Goal: Information Seeking & Learning: Find specific fact

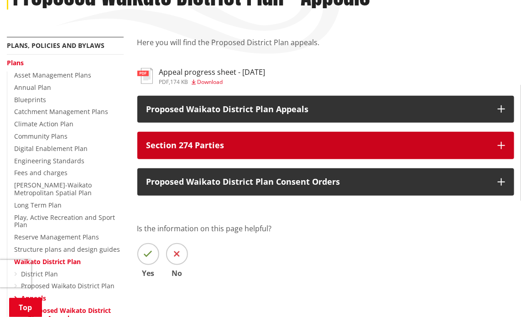
scroll to position [137, 0]
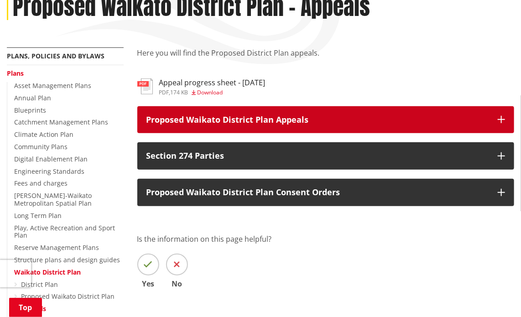
click at [301, 118] on p "Proposed Waikato District Plan Appeals" at bounding box center [318, 119] width 343 height 9
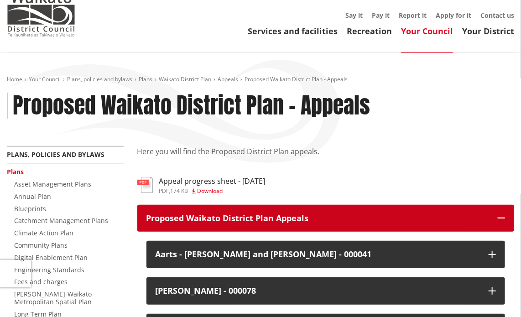
scroll to position [0, 0]
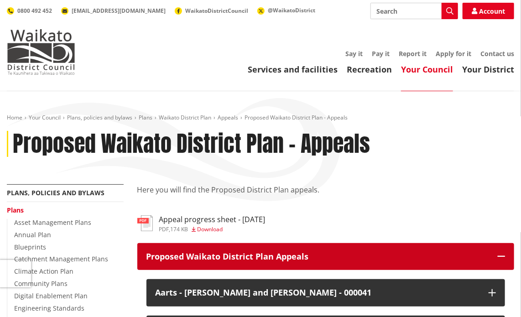
click at [500, 253] on icon "button" at bounding box center [501, 256] width 7 height 7
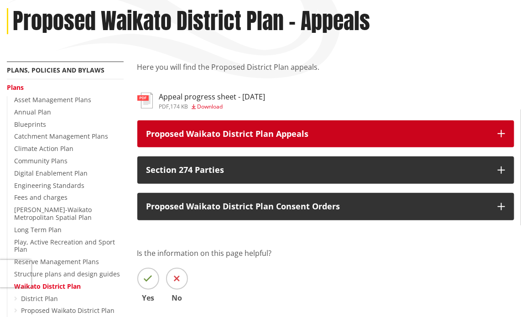
scroll to position [137, 0]
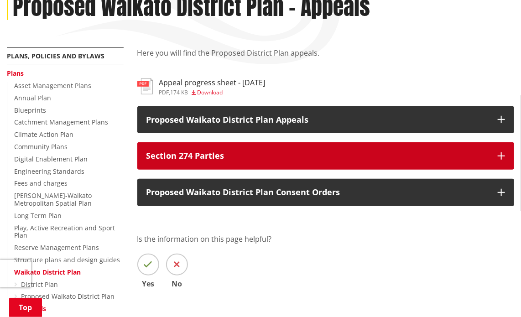
click at [503, 156] on icon "button" at bounding box center [501, 155] width 7 height 7
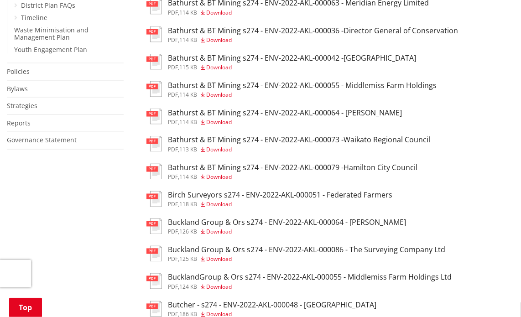
scroll to position [548, 0]
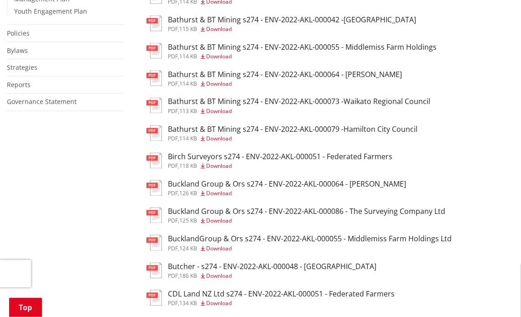
click at [203, 189] on h3 "Buckland Group & Ors s274 - ENV-2022-AKL-000064 - [PERSON_NAME]" at bounding box center [287, 184] width 238 height 9
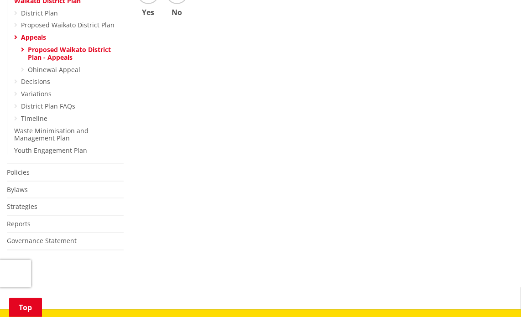
scroll to position [228, 0]
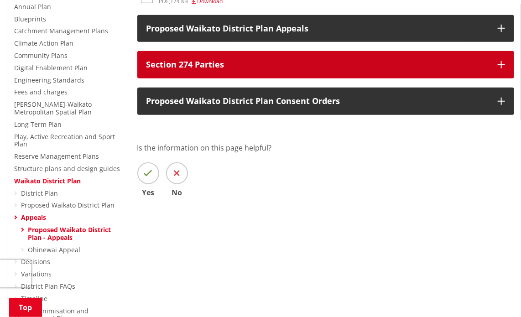
click at [270, 62] on p "Section 274 Parties" at bounding box center [318, 64] width 343 height 9
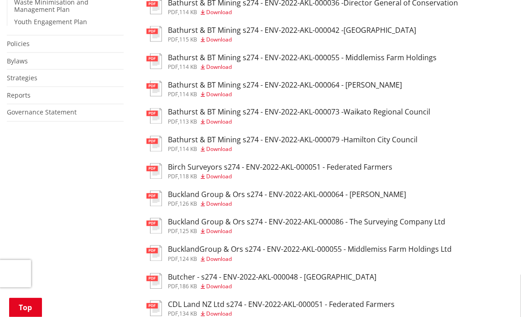
scroll to position [593, 0]
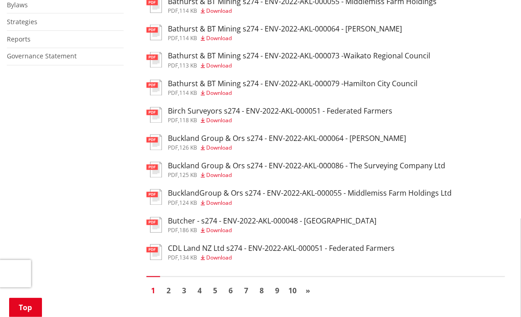
click at [189, 198] on h3 "BucklandGroup & Ors s274 - ENV-2022-AKL-000055 - Middlemiss Farm Holdings Ltd" at bounding box center [310, 193] width 284 height 9
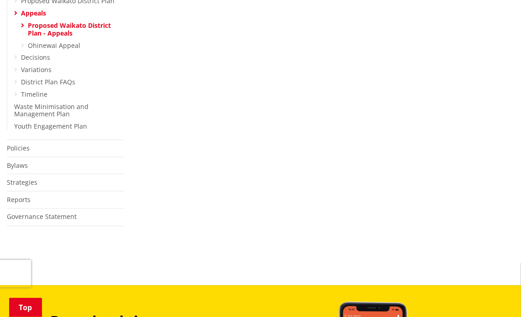
scroll to position [320, 0]
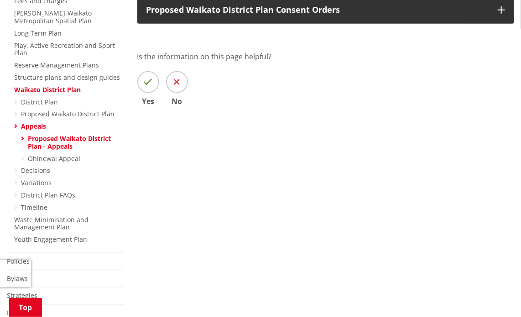
click at [69, 138] on link "Proposed Waikato District Plan - Appeals" at bounding box center [69, 142] width 83 height 16
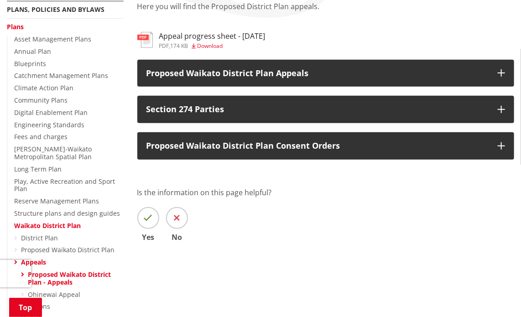
scroll to position [50, 0]
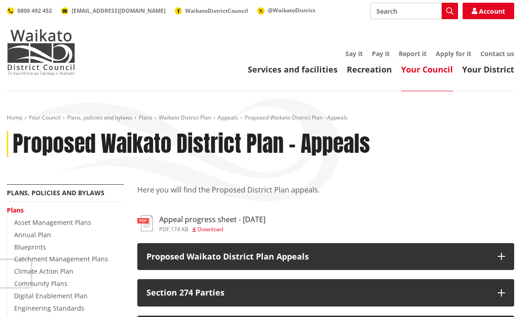
scroll to position [183, 0]
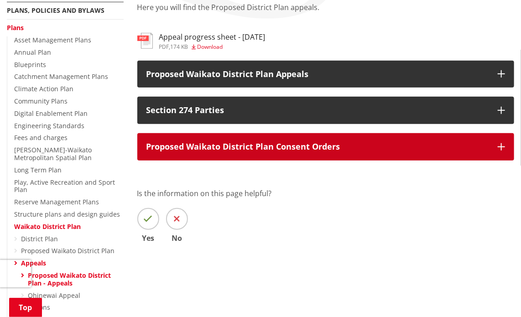
click at [352, 147] on p "Proposed Waikato District Plan Consent Orders" at bounding box center [318, 146] width 343 height 9
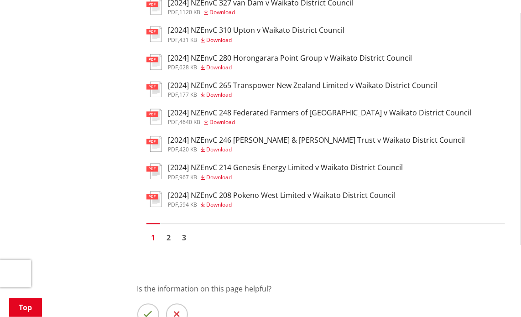
scroll to position [685, 0]
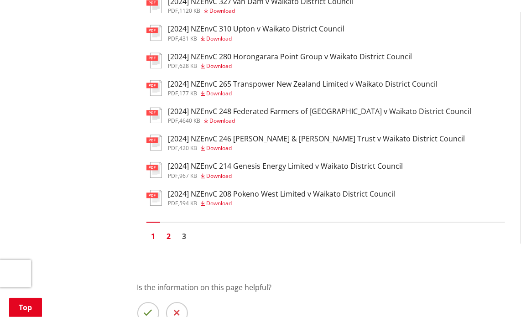
click at [168, 243] on link "2" at bounding box center [169, 237] width 14 height 14
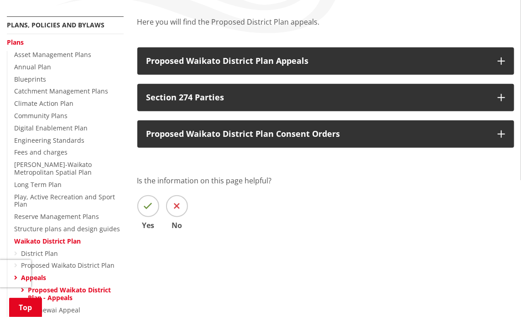
scroll to position [137, 0]
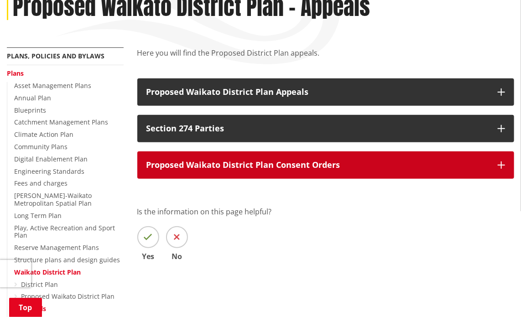
click at [358, 171] on button "Proposed Waikato District Plan Consent Orders" at bounding box center [325, 165] width 377 height 27
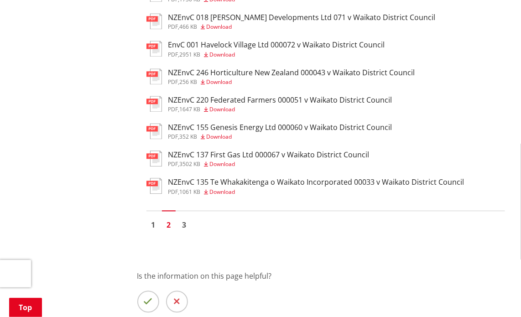
scroll to position [685, 0]
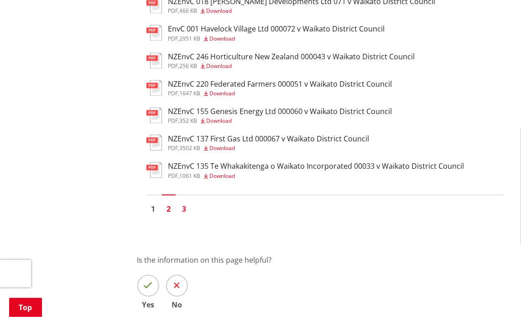
click at [188, 216] on link "3" at bounding box center [185, 209] width 14 height 14
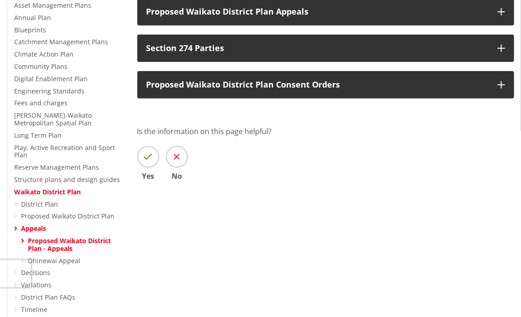
scroll to position [228, 0]
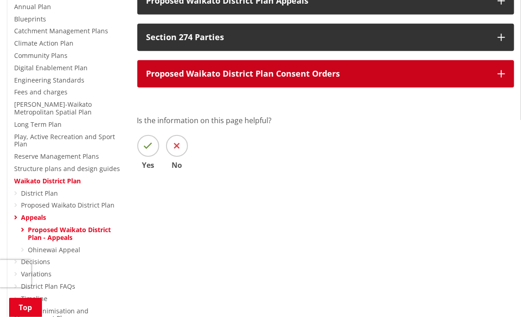
click at [351, 73] on p "Proposed Waikato District Plan Consent Orders" at bounding box center [318, 73] width 343 height 9
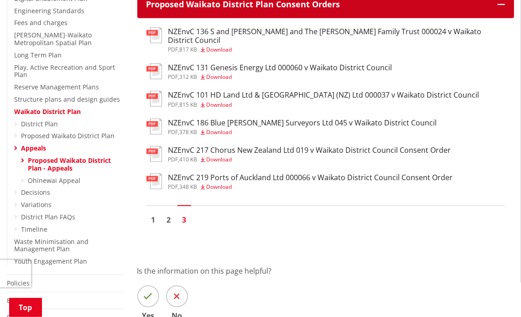
scroll to position [320, 0]
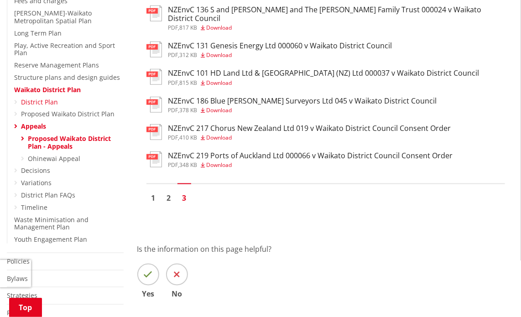
click at [46, 103] on link "District Plan" at bounding box center [39, 102] width 37 height 9
click at [26, 125] on link "Appeals" at bounding box center [33, 126] width 25 height 9
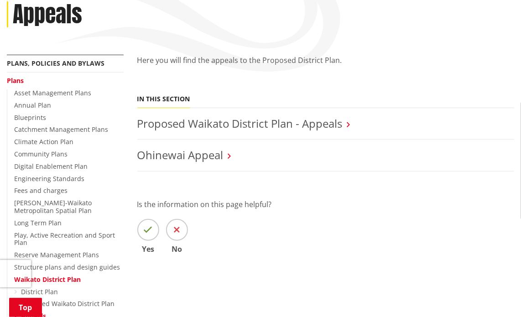
scroll to position [137, 0]
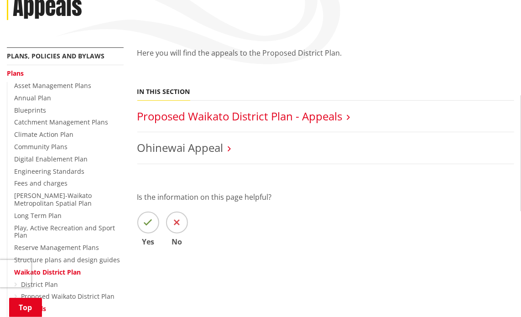
click at [331, 119] on link "Proposed Waikato District Plan - Appeals" at bounding box center [239, 116] width 205 height 15
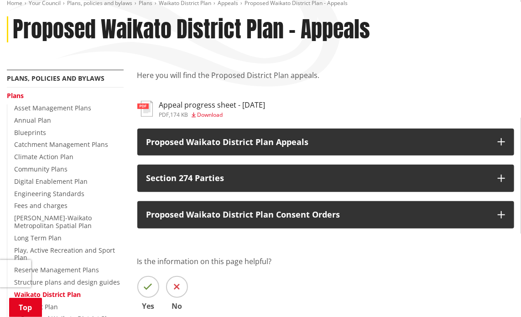
scroll to position [137, 0]
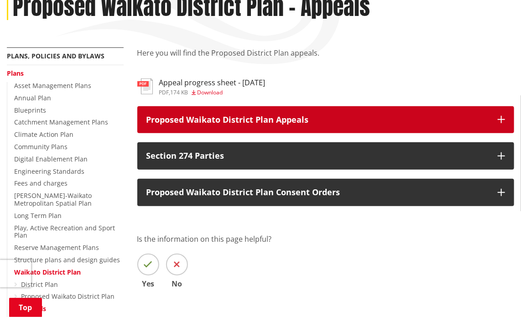
click at [319, 116] on p "Proposed Waikato District Plan Appeals" at bounding box center [318, 119] width 343 height 9
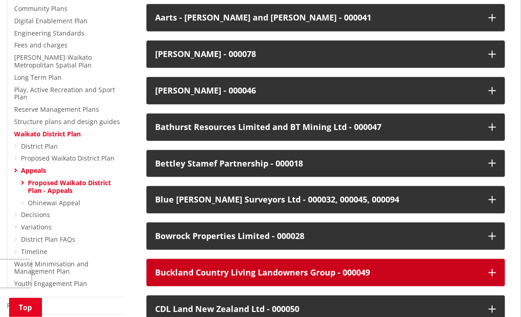
scroll to position [183, 0]
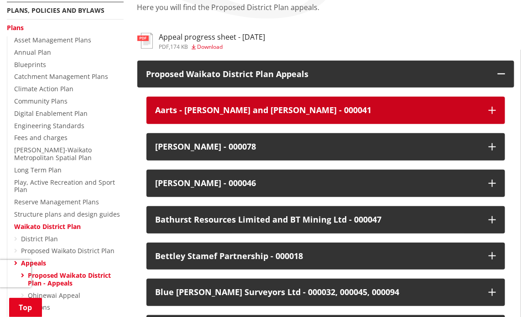
click at [245, 109] on div "Aarts - [PERSON_NAME] and [PERSON_NAME] - 000041" at bounding box center [318, 110] width 325 height 9
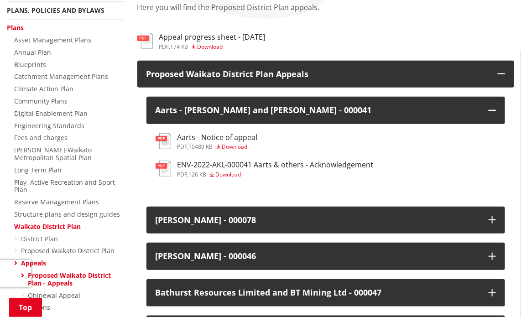
click at [222, 165] on h3 "ENV-2022-AKL-000041 Aarts & others - Acknowledgement" at bounding box center [276, 165] width 196 height 9
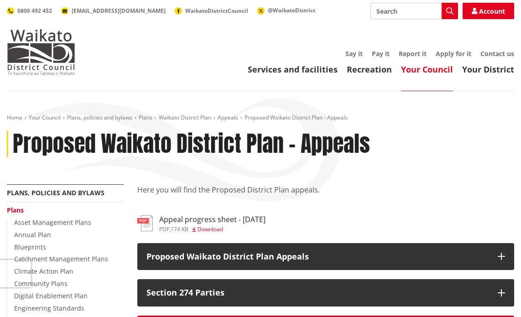
scroll to position [183, 0]
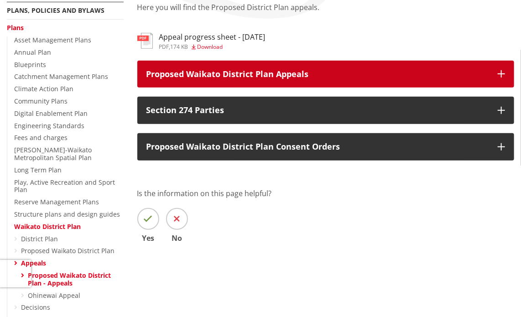
click at [217, 72] on p "Proposed Waikato District Plan Appeals" at bounding box center [318, 74] width 343 height 9
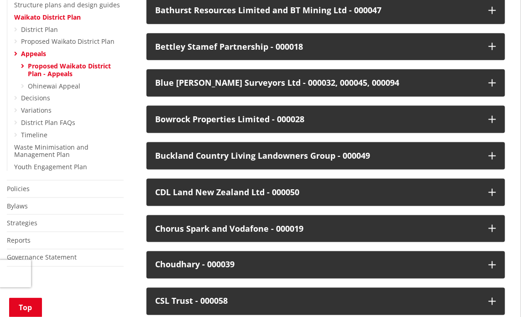
scroll to position [411, 0]
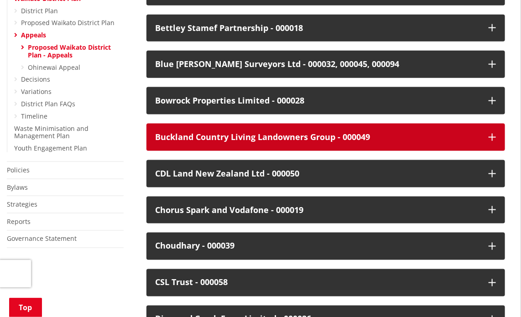
click at [385, 137] on div "Buckland Country Living Landowners Group - 000049" at bounding box center [318, 137] width 325 height 9
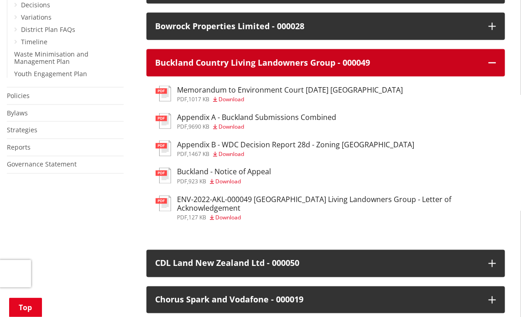
scroll to position [502, 0]
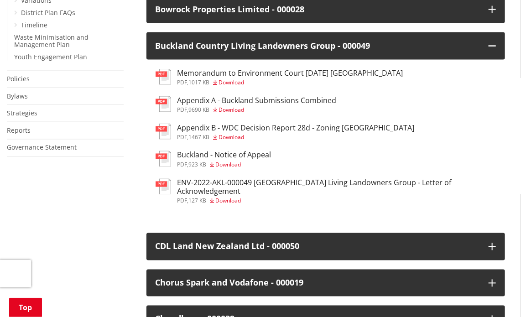
click at [192, 185] on h3 "ENV-2022-AKL-000049 [GEOGRAPHIC_DATA] Living Landowners Group - Letter of Ackno…" at bounding box center [337, 187] width 319 height 17
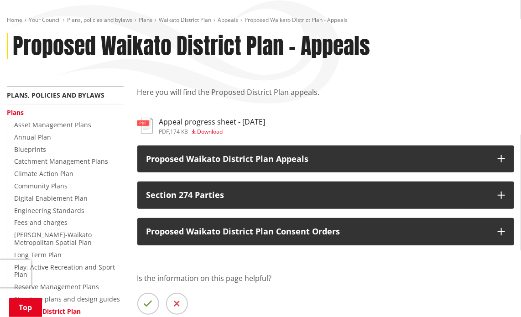
scroll to position [91, 0]
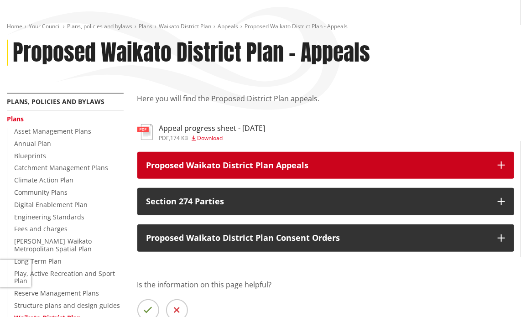
click at [287, 164] on p "Proposed Waikato District Plan Appeals" at bounding box center [318, 165] width 343 height 9
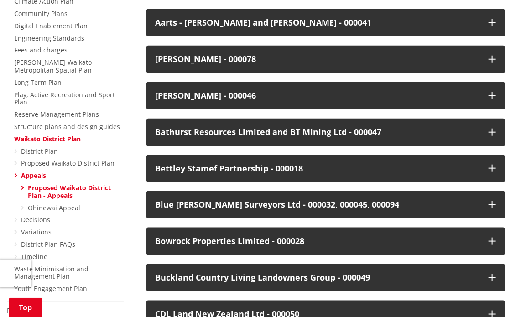
scroll to position [320, 0]
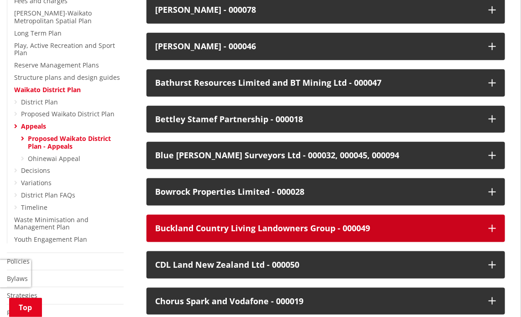
click at [280, 228] on div "Buckland Country Living Landowners Group - 000049" at bounding box center [318, 228] width 325 height 9
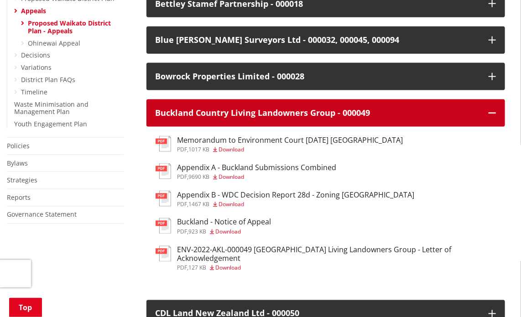
scroll to position [456, 0]
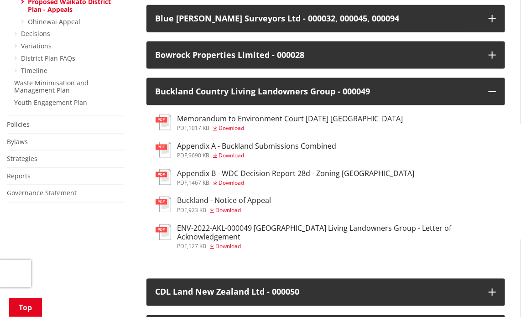
click at [221, 202] on h3 "Buckland - Notice of Appeal" at bounding box center [225, 201] width 94 height 9
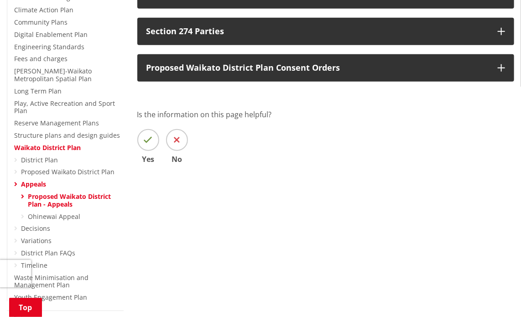
scroll to position [183, 0]
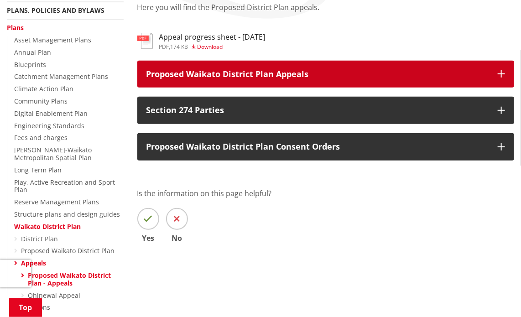
click at [259, 71] on p "Proposed Waikato District Plan Appeals" at bounding box center [318, 74] width 343 height 9
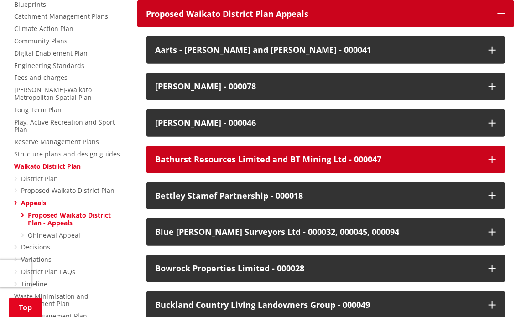
scroll to position [320, 0]
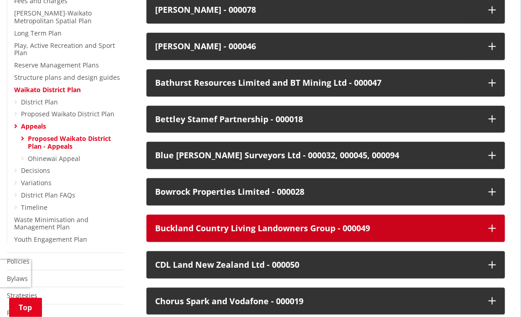
click at [232, 226] on div "Buckland Country Living Landowners Group - 000049" at bounding box center [318, 228] width 325 height 9
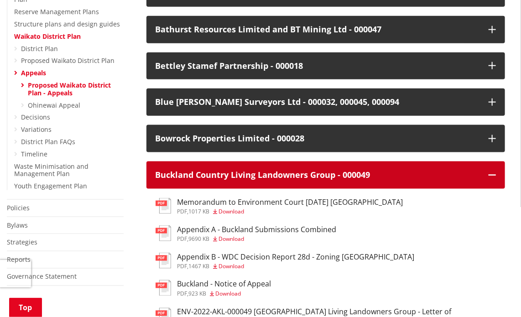
scroll to position [456, 0]
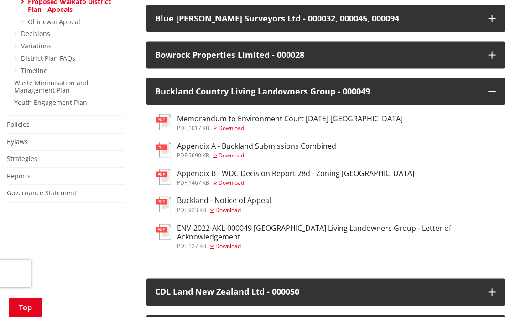
click at [233, 123] on h3 "Memorandum to Environment Court [DATE] [GEOGRAPHIC_DATA]" at bounding box center [291, 119] width 226 height 9
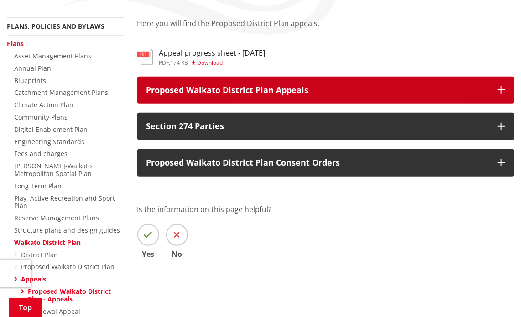
scroll to position [228, 0]
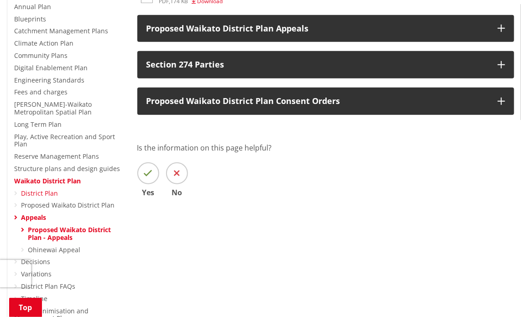
click at [49, 192] on link "District Plan" at bounding box center [39, 193] width 37 height 9
click at [51, 206] on link "Proposed Waikato District Plan" at bounding box center [68, 205] width 94 height 9
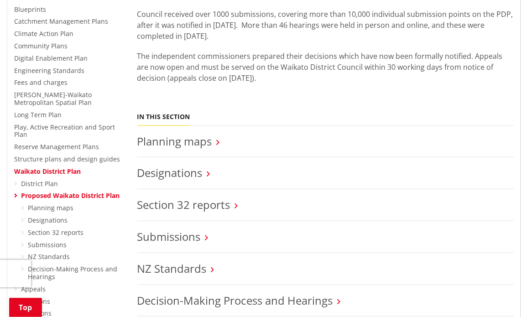
scroll to position [320, 0]
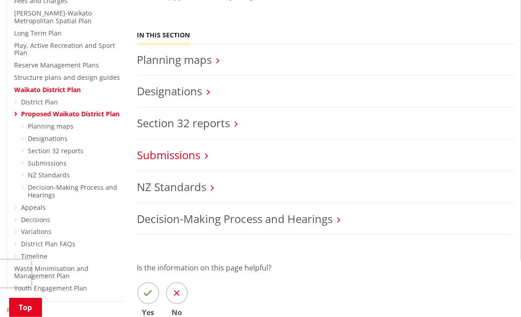
click at [194, 162] on link "Submissions" at bounding box center [168, 154] width 63 height 15
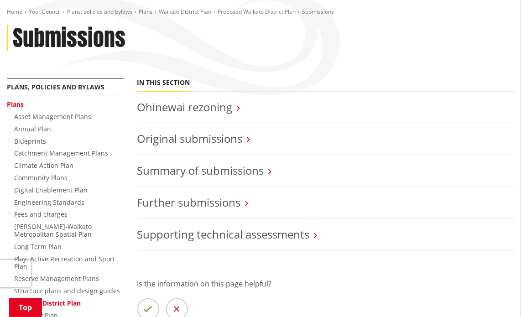
scroll to position [137, 0]
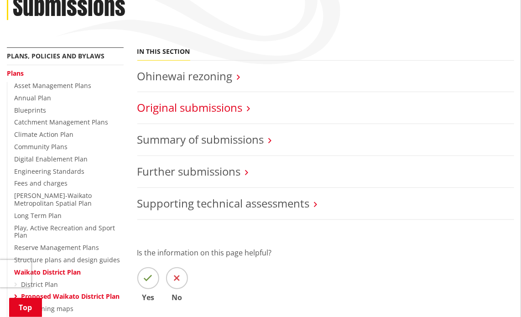
click at [237, 110] on link "Original submissions" at bounding box center [189, 107] width 105 height 15
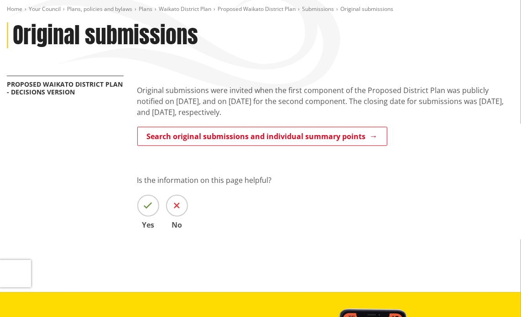
scroll to position [137, 0]
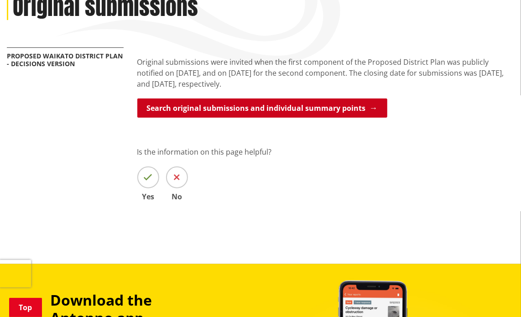
click at [276, 109] on link "Search original submissions and individual summary points" at bounding box center [262, 108] width 250 height 19
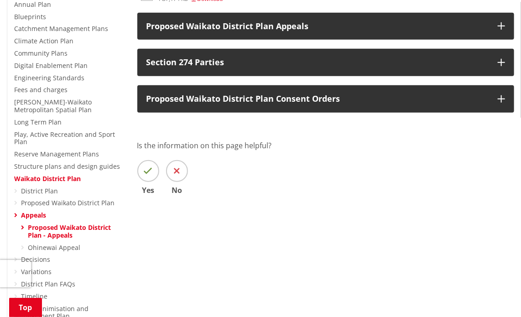
scroll to position [320, 0]
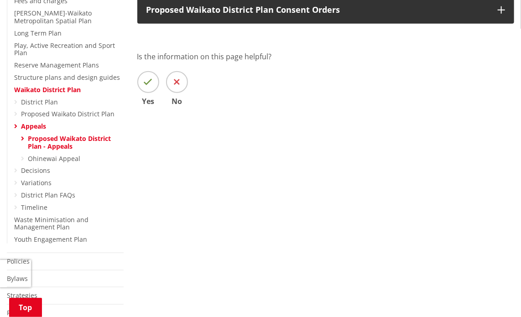
click at [38, 139] on link "Proposed Waikato District Plan - Appeals" at bounding box center [69, 142] width 83 height 16
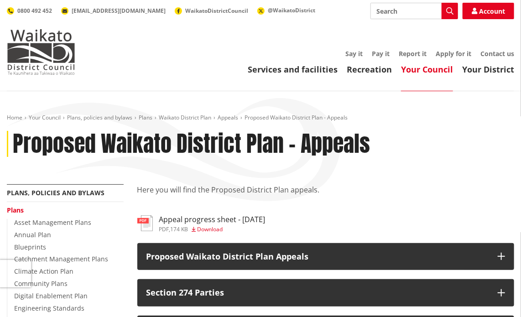
scroll to position [91, 0]
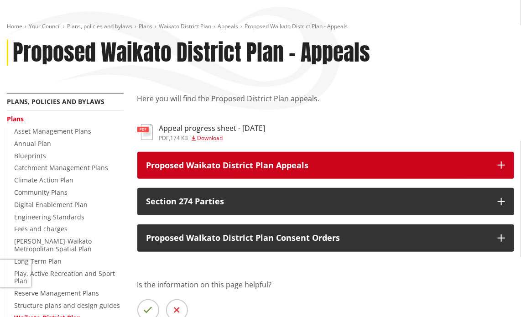
click at [499, 162] on icon "button" at bounding box center [501, 165] width 7 height 7
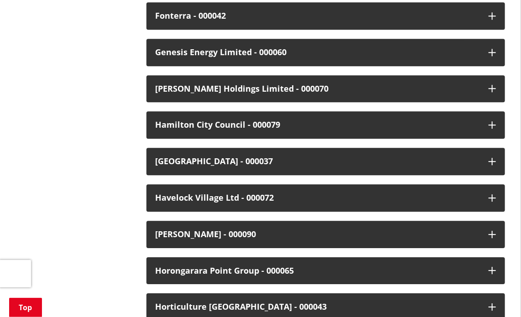
scroll to position [913, 0]
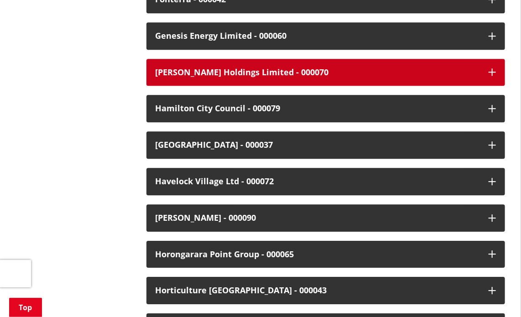
click at [190, 69] on div "Greig Holdings Limited - 000070" at bounding box center [318, 72] width 325 height 9
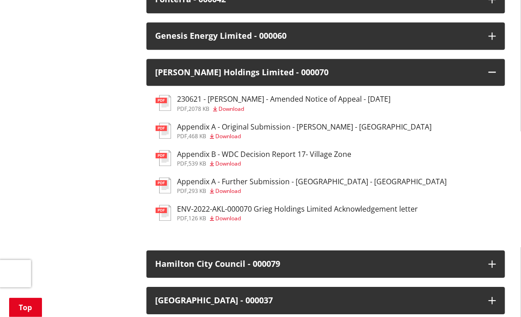
click at [212, 98] on h3 "230621 - Greig - Amended Notice of Appeal - 21 June 2023" at bounding box center [285, 99] width 214 height 9
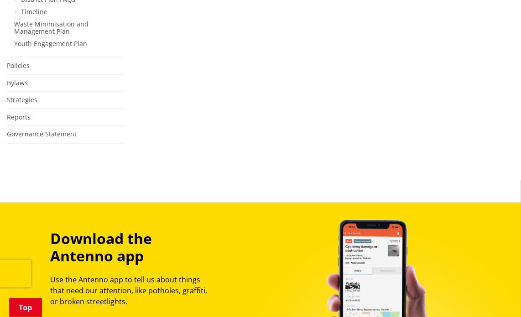
scroll to position [346, 0]
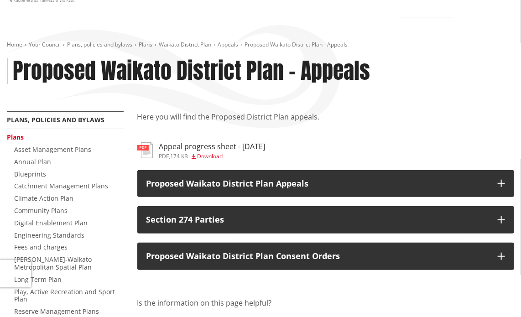
scroll to position [73, 0]
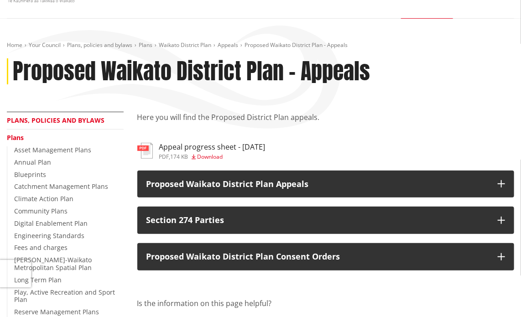
click at [87, 119] on link "Plans, policies and bylaws" at bounding box center [56, 120] width 98 height 9
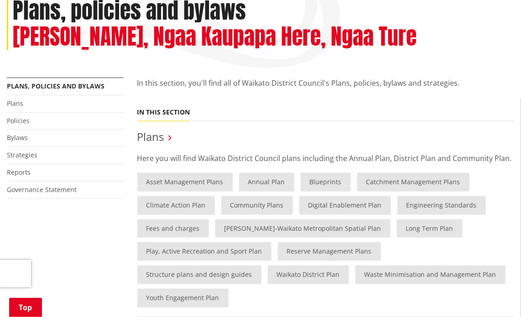
scroll to position [137, 0]
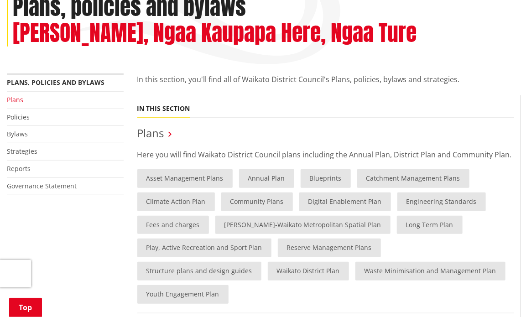
click at [17, 100] on link "Plans" at bounding box center [15, 99] width 16 height 9
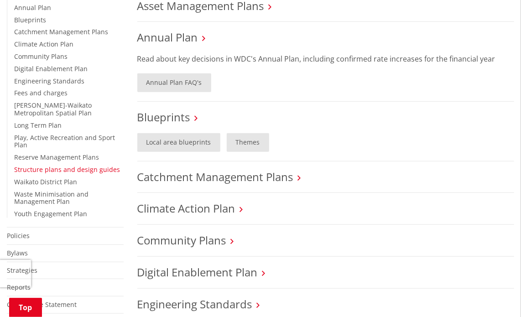
scroll to position [228, 0]
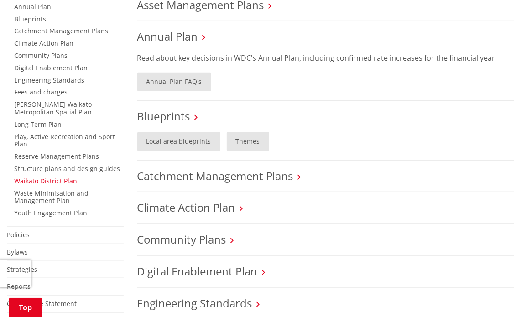
click at [67, 179] on link "Waikato District Plan" at bounding box center [45, 181] width 63 height 9
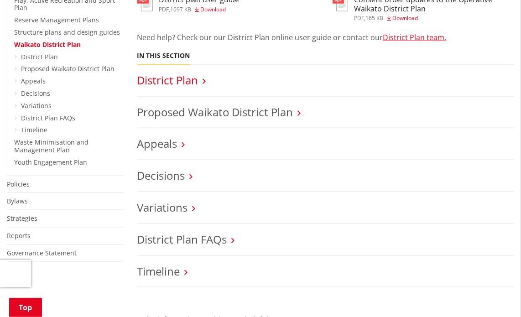
scroll to position [365, 0]
click at [165, 143] on link "Appeals" at bounding box center [157, 143] width 40 height 15
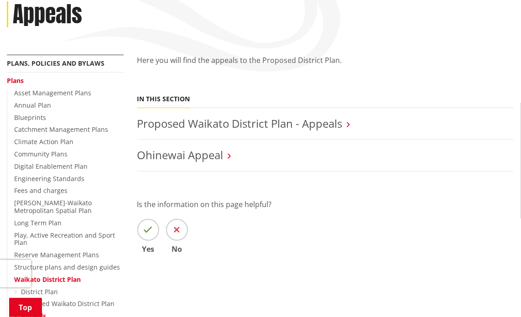
scroll to position [137, 0]
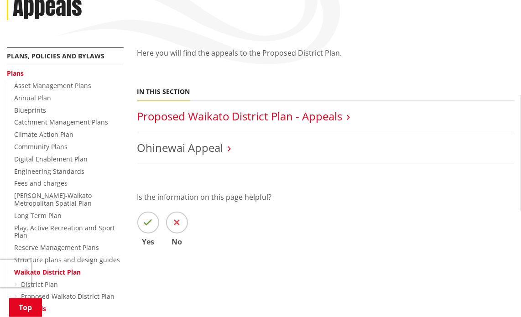
click at [174, 119] on link "Proposed Waikato District Plan - Appeals" at bounding box center [239, 116] width 205 height 15
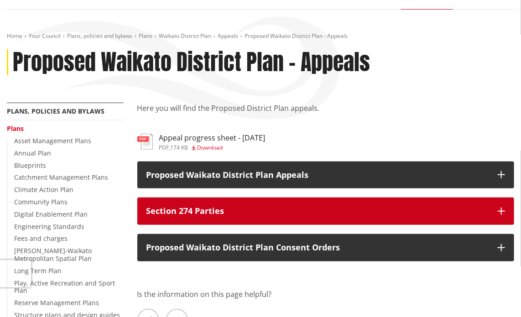
scroll to position [91, 0]
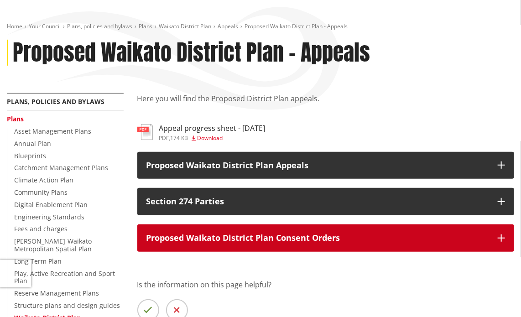
click at [394, 241] on p "Proposed Waikato District Plan Consent Orders" at bounding box center [318, 238] width 343 height 9
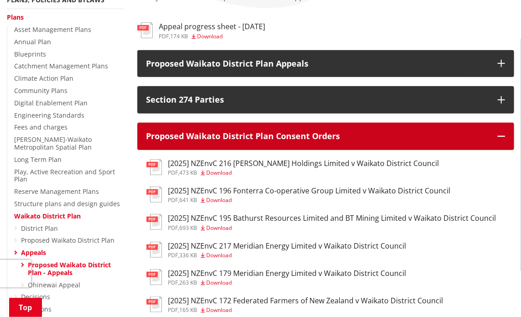
scroll to position [183, 0]
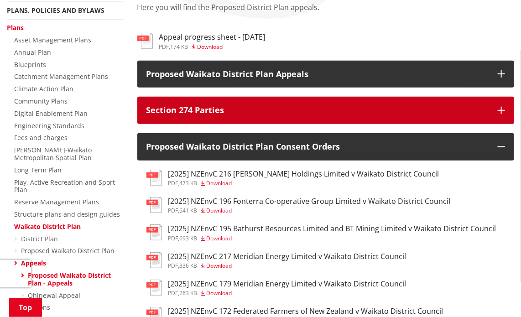
click at [287, 115] on p "Section 274 Parties" at bounding box center [318, 110] width 343 height 9
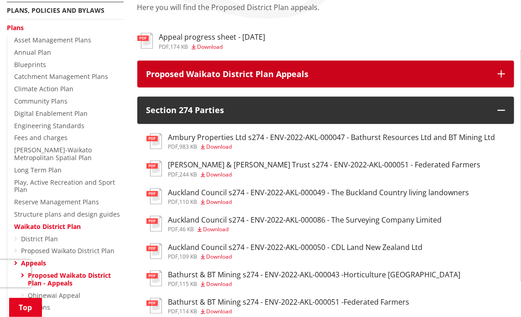
click at [318, 76] on p "Proposed Waikato District Plan Appeals" at bounding box center [318, 74] width 343 height 9
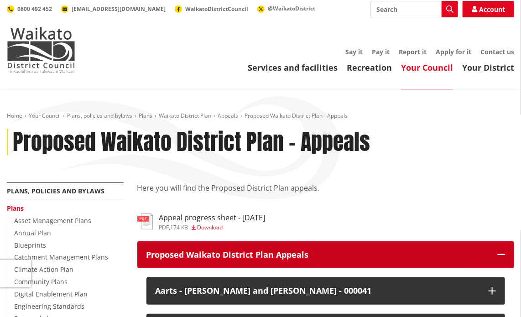
scroll to position [0, 0]
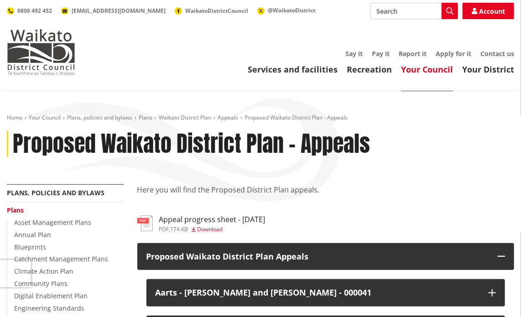
click at [402, 10] on input "Search" at bounding box center [415, 11] width 88 height 16
type input "proposed district plan submitters"
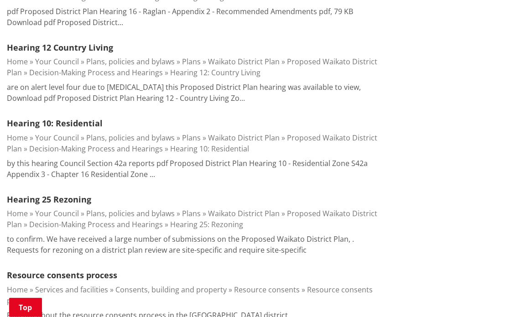
scroll to position [1050, 0]
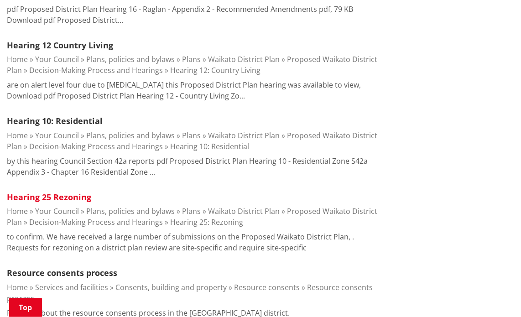
click at [50, 192] on link "Hearing 25 Rezoning" at bounding box center [49, 197] width 84 height 11
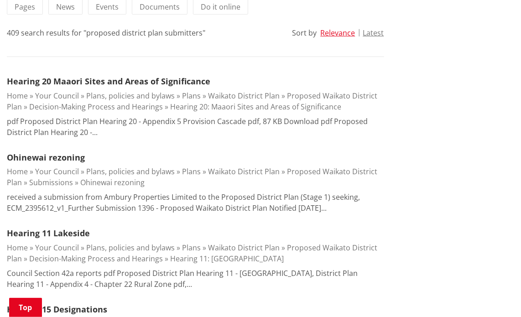
scroll to position [91, 0]
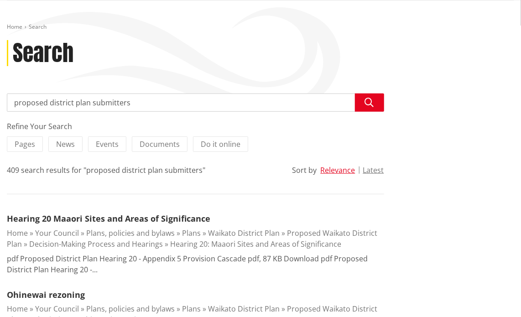
click at [147, 103] on input "proposed district plan submitters" at bounding box center [195, 103] width 377 height 18
click at [342, 104] on input "proposed district plan submitters" at bounding box center [195, 103] width 377 height 18
type input "buckland"
